Goal: Check status

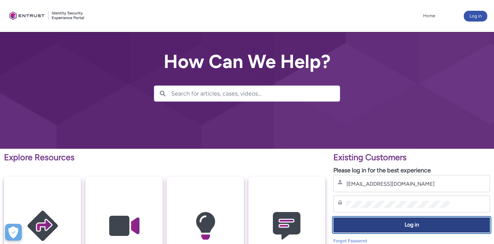
click at [394, 220] on button "Log in" at bounding box center [411, 224] width 157 height 15
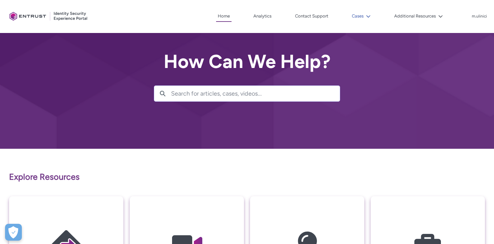
click at [357, 12] on button "Cases" at bounding box center [361, 16] width 22 height 10
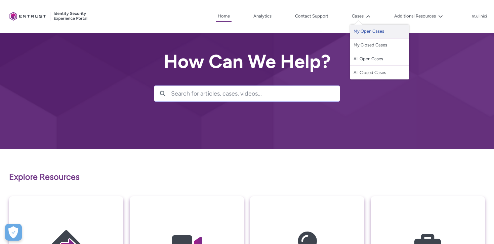
click at [372, 33] on link "My Open Cases" at bounding box center [379, 32] width 59 height 14
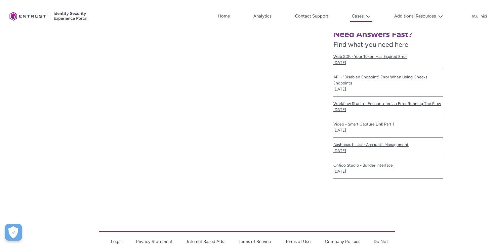
scroll to position [115, 0]
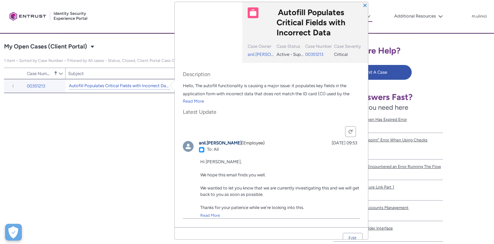
click at [139, 87] on link "Autofill Populates Critical Fields with Incorrect Data" at bounding box center [119, 85] width 101 height 7
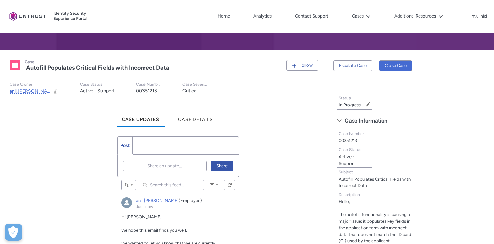
scroll to position [98, 0]
